Goal: Task Accomplishment & Management: Manage account settings

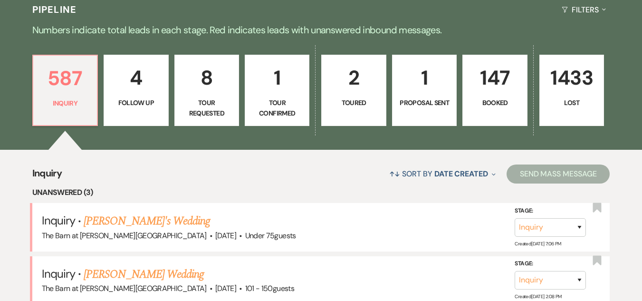
scroll to position [253, 0]
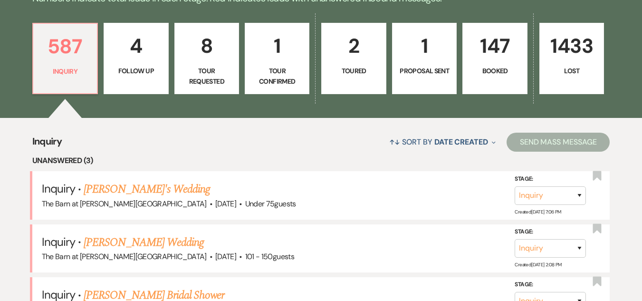
click at [494, 74] on p "Booked" at bounding box center [494, 71] width 52 height 10
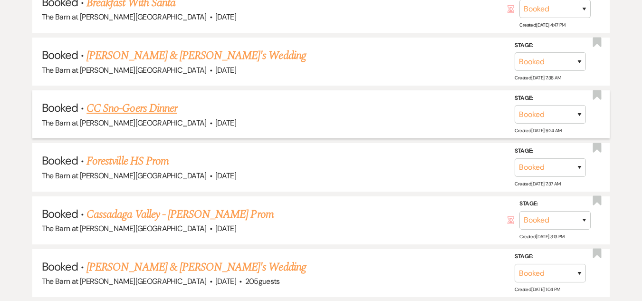
scroll to position [595, 0]
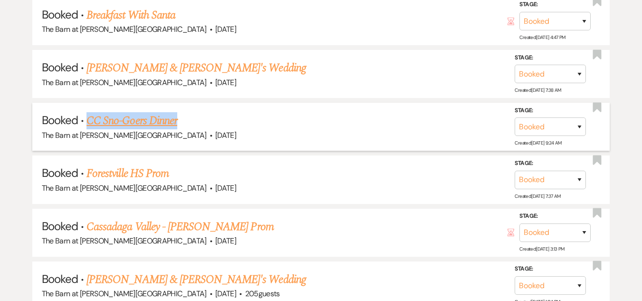
drag, startPoint x: 85, startPoint y: 120, endPoint x: 209, endPoint y: 113, distance: 124.6
click at [209, 113] on h5 "Booked · CC Sno-Goers Dinner" at bounding box center [321, 120] width 559 height 17
copy link "CC Sno-Goers Dinner"
click at [215, 131] on span "May 2, 2026" at bounding box center [225, 135] width 21 height 10
click at [152, 117] on link "CC Sno-Goers Dinner" at bounding box center [131, 120] width 91 height 17
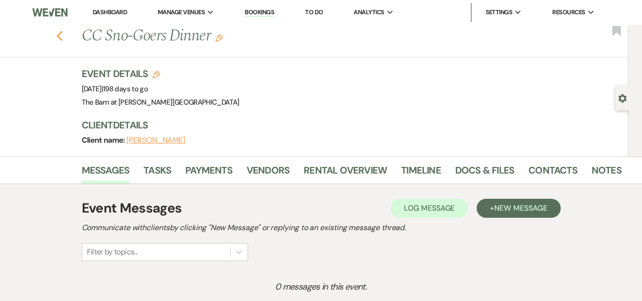
click at [62, 37] on use "button" at bounding box center [59, 36] width 6 height 10
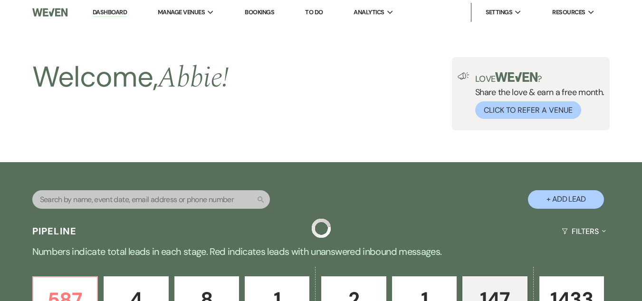
scroll to position [595, 0]
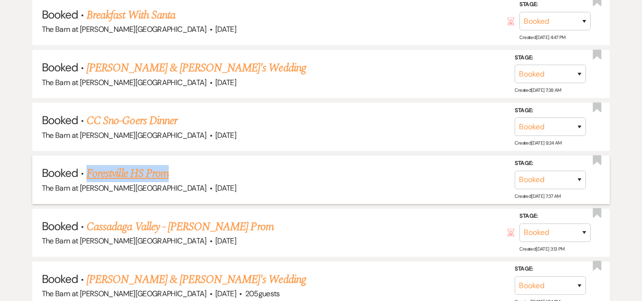
drag, startPoint x: 86, startPoint y: 172, endPoint x: 200, endPoint y: 174, distance: 114.0
click at [200, 174] on h5 "Booked · Forestville HS Prom" at bounding box center [321, 173] width 559 height 17
copy link "Forestville HS Prom"
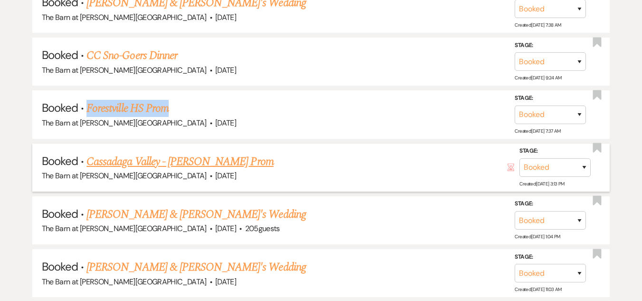
scroll to position [661, 0]
drag, startPoint x: 85, startPoint y: 157, endPoint x: 305, endPoint y: 157, distance: 220.9
click at [305, 157] on h5 "Booked · Cassadaga Valley - Lindsey Bennink's Prom" at bounding box center [321, 160] width 559 height 17
copy link "Cassadaga Valley - Lindsey Bennink's Prom"
click at [237, 161] on link "Cassadaga Valley - Lindsey Bennink's Prom" at bounding box center [179, 160] width 187 height 17
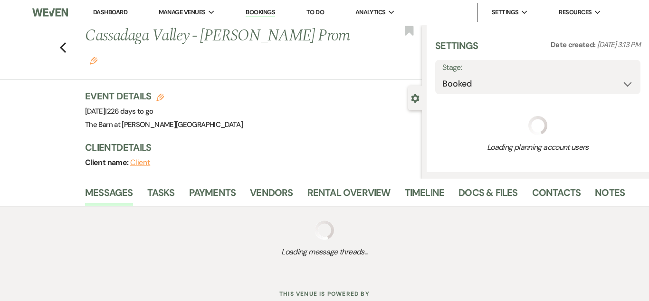
select select "5"
select select "13"
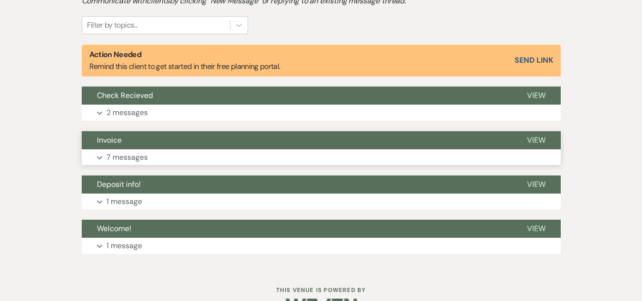
scroll to position [337, 0]
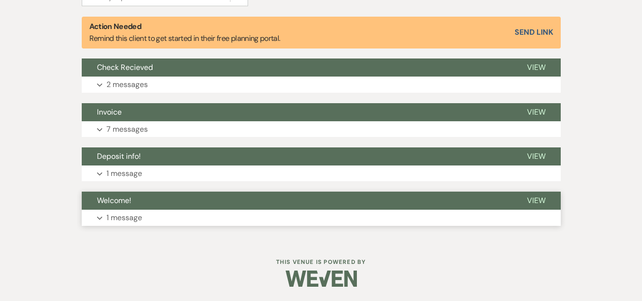
click at [222, 215] on button "Expand 1 message" at bounding box center [321, 217] width 479 height 16
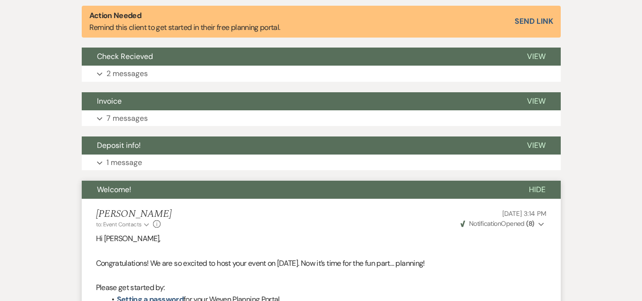
scroll to position [305, 0]
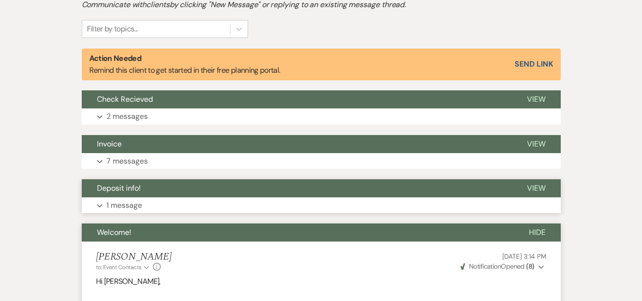
click at [230, 197] on button "Deposit info!" at bounding box center [297, 188] width 430 height 18
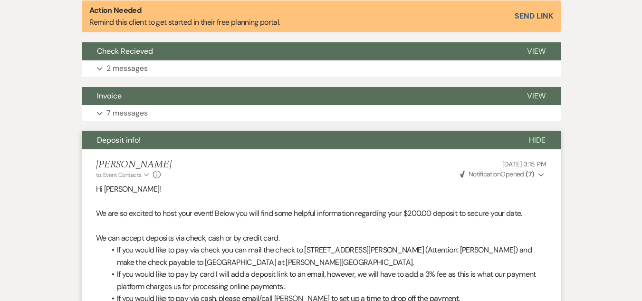
scroll to position [347, 0]
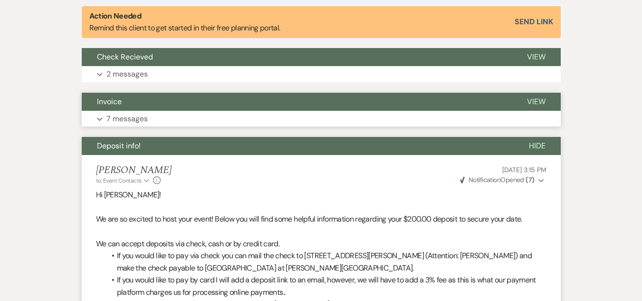
click at [251, 116] on button "Expand 7 messages" at bounding box center [321, 119] width 479 height 16
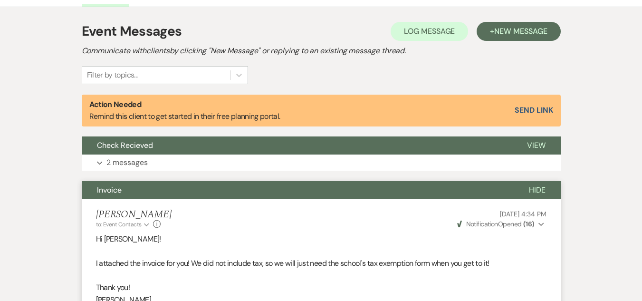
scroll to position [194, 0]
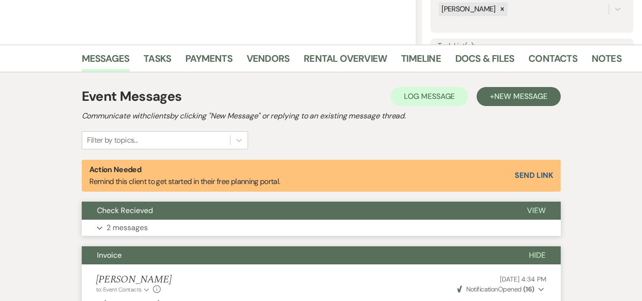
click at [225, 223] on button "Expand 2 messages" at bounding box center [321, 227] width 479 height 16
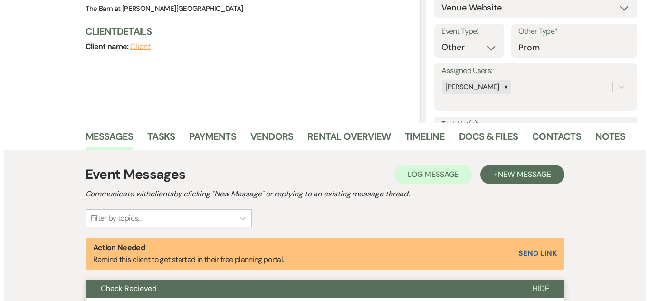
scroll to position [61, 0]
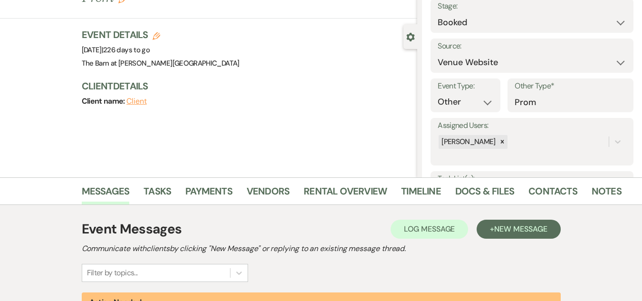
click at [138, 101] on button "Client" at bounding box center [136, 101] width 20 height 8
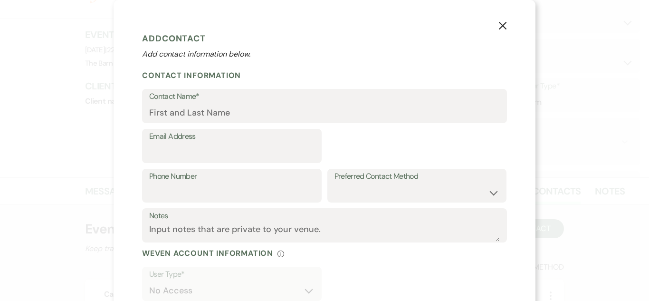
select select "1"
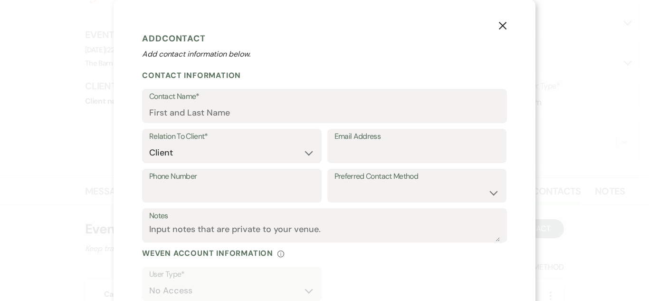
click at [498, 24] on icon "X" at bounding box center [502, 25] width 9 height 9
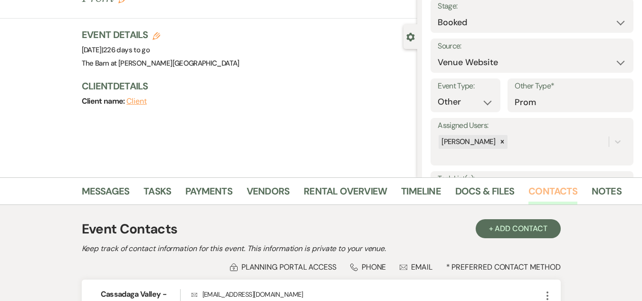
click at [552, 192] on link "Contacts" at bounding box center [552, 193] width 49 height 21
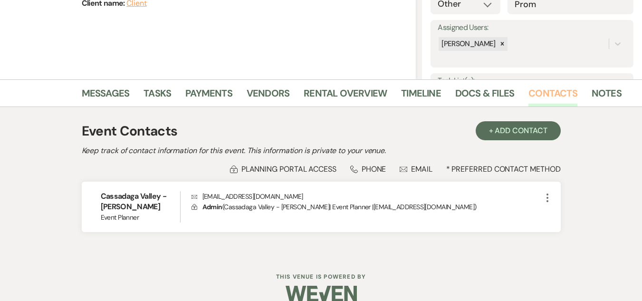
scroll to position [174, 0]
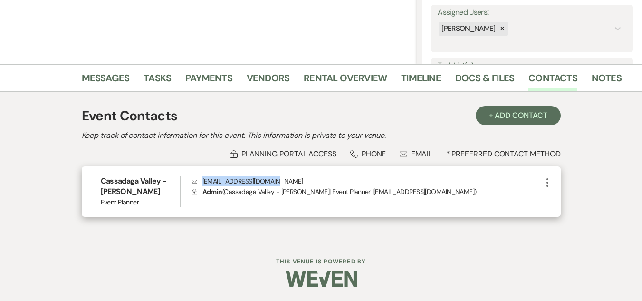
drag, startPoint x: 200, startPoint y: 182, endPoint x: 311, endPoint y: 186, distance: 111.2
click at [311, 186] on p "Envelope lbennink@cvcougars.org" at bounding box center [366, 181] width 350 height 10
copy p "lbennink@cvcougars.org"
drag, startPoint x: 95, startPoint y: 191, endPoint x: 173, endPoint y: 189, distance: 77.5
click at [173, 189] on div "Cassadaga Valley - Lindsey Bennink Event Planner Envelope lbennink@cvcougars.or…" at bounding box center [321, 191] width 479 height 50
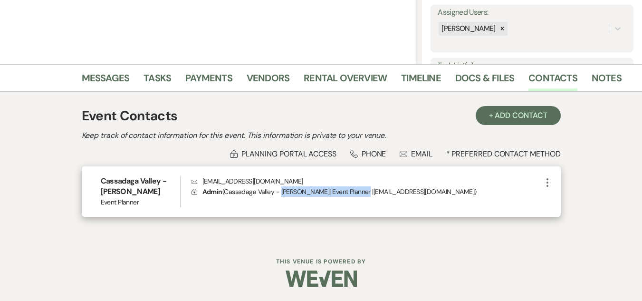
drag, startPoint x: 280, startPoint y: 193, endPoint x: 370, endPoint y: 196, distance: 89.8
click at [370, 196] on p "Lock Admin ( Cassadaga Valley - Lindsey Bennink | Event Planner | lbennink@cvco…" at bounding box center [366, 191] width 350 height 10
copy p "Lindsey Bennink | Event Planner"
drag, startPoint x: 200, startPoint y: 181, endPoint x: 296, endPoint y: 179, distance: 96.0
click at [296, 179] on p "Envelope lbennink@cvcougars.org" at bounding box center [366, 181] width 350 height 10
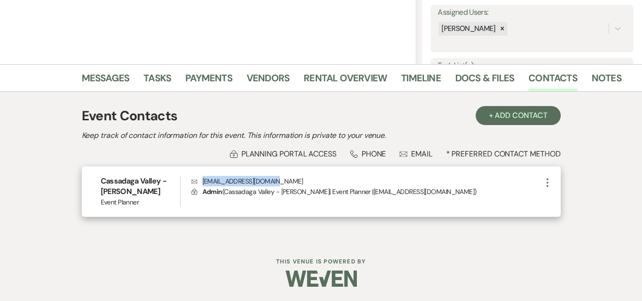
copy p "lbennink@cvcougars.org"
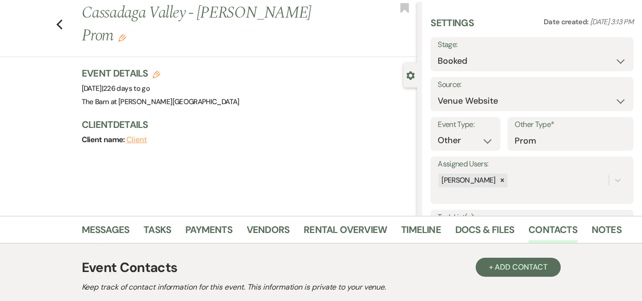
scroll to position [0, 0]
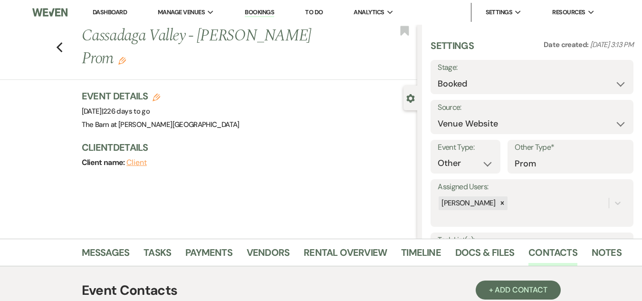
drag, startPoint x: 84, startPoint y: 35, endPoint x: 362, endPoint y: 30, distance: 278.4
click at [362, 30] on div "Previous Cassadaga Valley - Lindsey Bennink's Prom Edit" at bounding box center [247, 47] width 341 height 45
copy h1 "Cassadaga Valley - Lindsey Bennink's Prom"
click at [213, 242] on div "Messages Tasks Payments Vendors Rental Overview Timeline Docs & Files Contacts …" at bounding box center [321, 252] width 642 height 28
click at [211, 251] on link "Payments" at bounding box center [208, 255] width 47 height 21
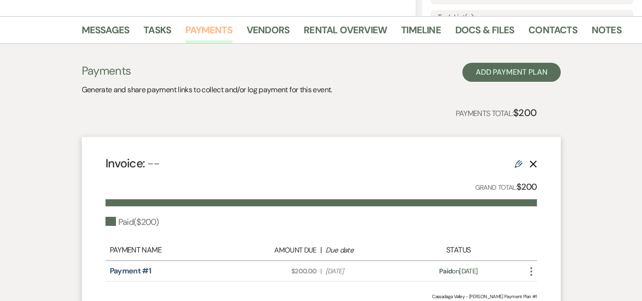
scroll to position [221, 0]
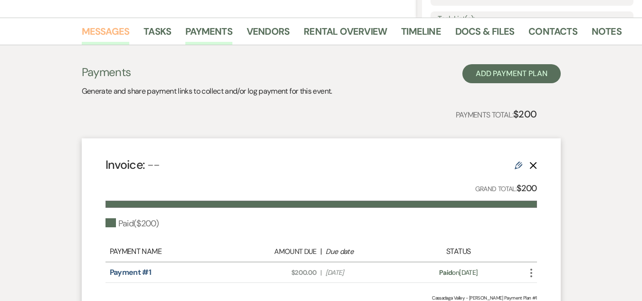
click at [106, 27] on link "Messages" at bounding box center [106, 34] width 48 height 21
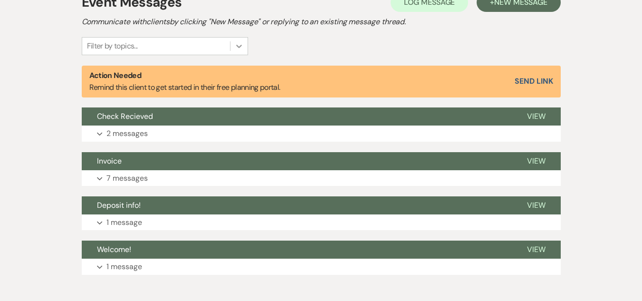
scroll to position [307, 0]
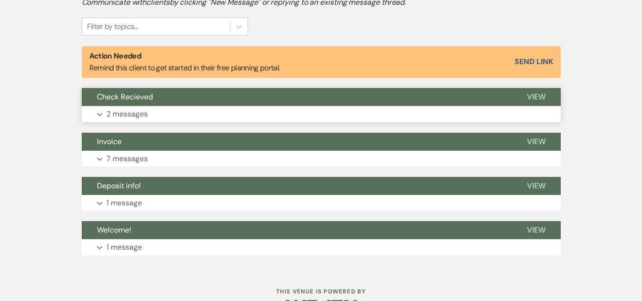
click at [238, 113] on button "Expand 2 messages" at bounding box center [321, 114] width 479 height 16
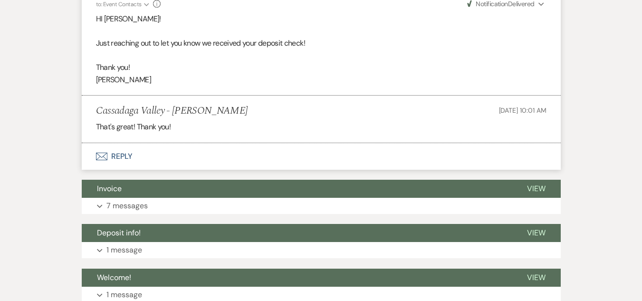
scroll to position [435, 0]
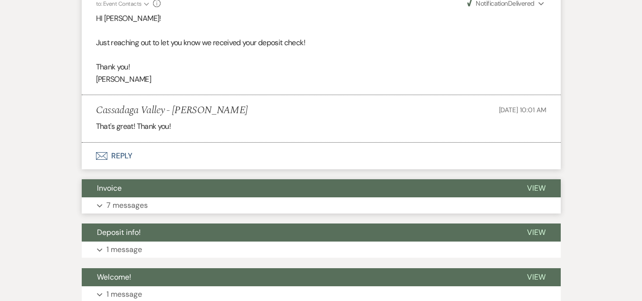
click at [238, 206] on button "Expand 7 messages" at bounding box center [321, 205] width 479 height 16
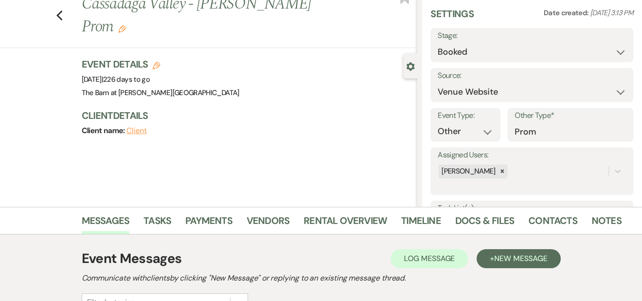
scroll to position [0, 0]
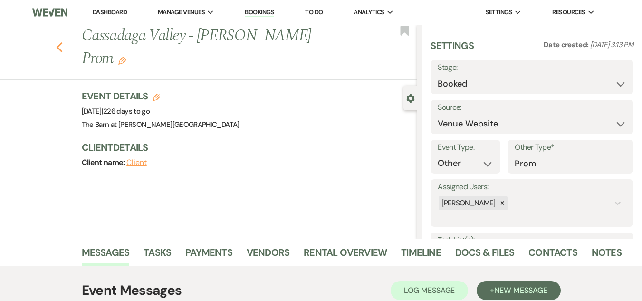
click at [62, 46] on use "button" at bounding box center [59, 47] width 6 height 10
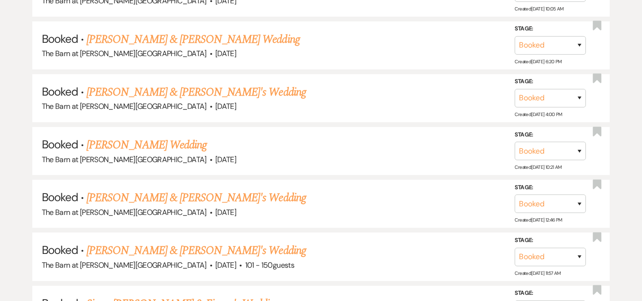
scroll to position [1048, 0]
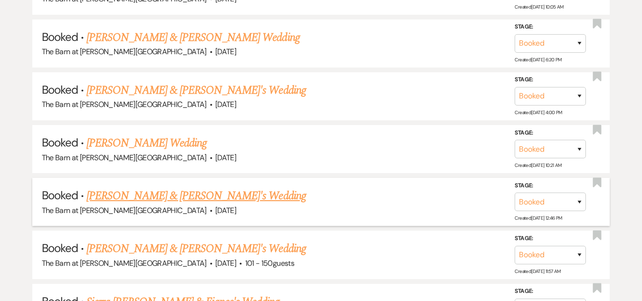
click at [161, 193] on link "Rachael Riley & Fiance's Wedding" at bounding box center [195, 195] width 219 height 17
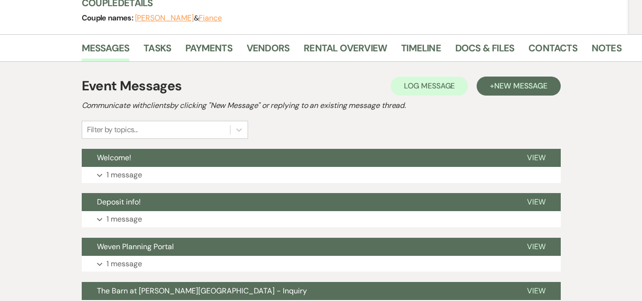
scroll to position [123, 0]
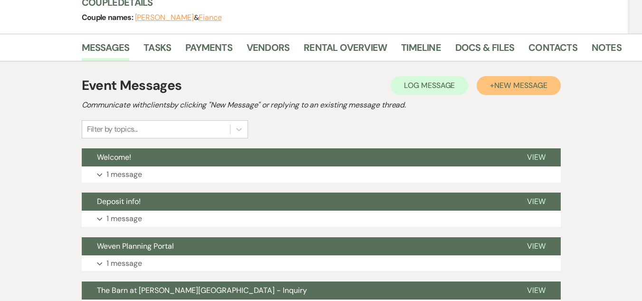
click at [510, 91] on button "+ New Message" at bounding box center [518, 85] width 84 height 19
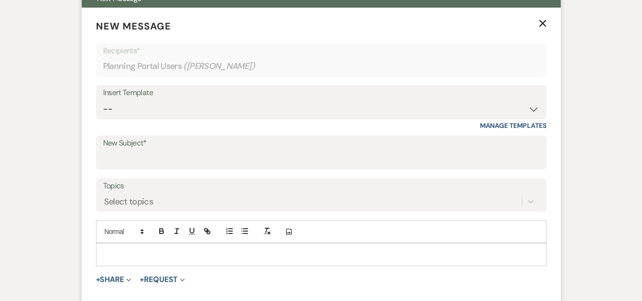
scroll to position [282, 0]
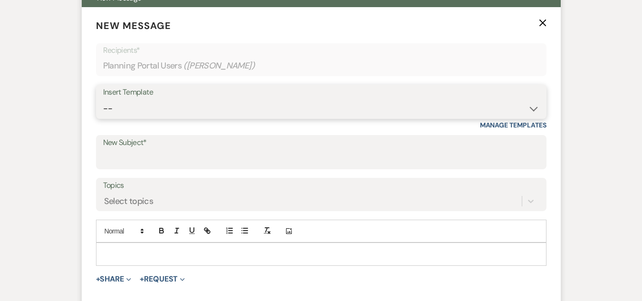
click at [369, 110] on select "-- Weven Planning Portal Introduction (Booked Events) Welcome Email Offboarding…" at bounding box center [321, 108] width 436 height 19
select select "412"
click at [103, 99] on select "-- Weven Planning Portal Introduction (Booked Events) Welcome Email Offboarding…" at bounding box center [321, 108] width 436 height 19
type input "Thank you!"
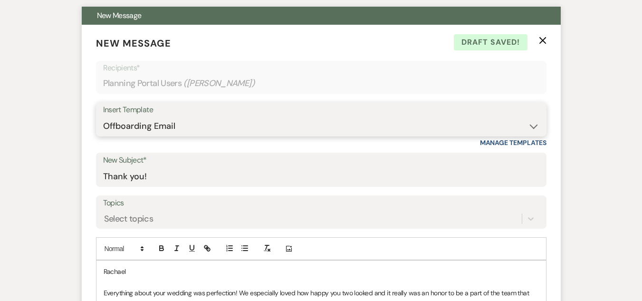
scroll to position [262, 0]
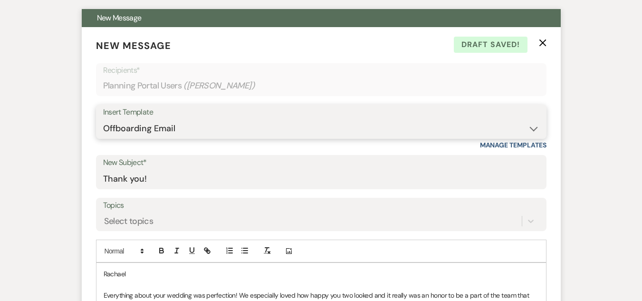
click at [526, 124] on select "-- Weven Planning Portal Introduction (Booked Events) Welcome Email Offboarding…" at bounding box center [321, 128] width 436 height 19
click at [532, 129] on select "-- Weven Planning Portal Introduction (Booked Events) Welcome Email Offboarding…" at bounding box center [321, 128] width 436 height 19
click at [539, 40] on icon "X" at bounding box center [543, 43] width 8 height 8
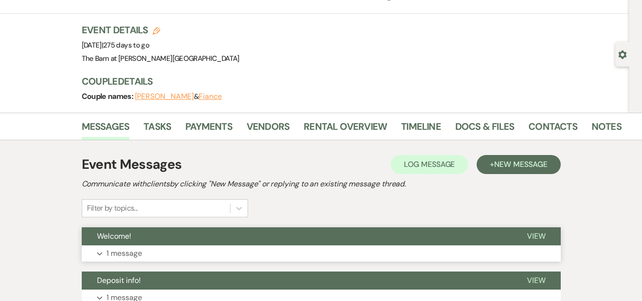
scroll to position [0, 0]
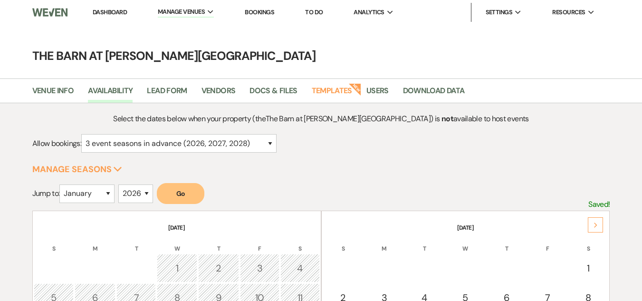
select select "3"
select select "2026"
